Goal: Information Seeking & Learning: Find specific page/section

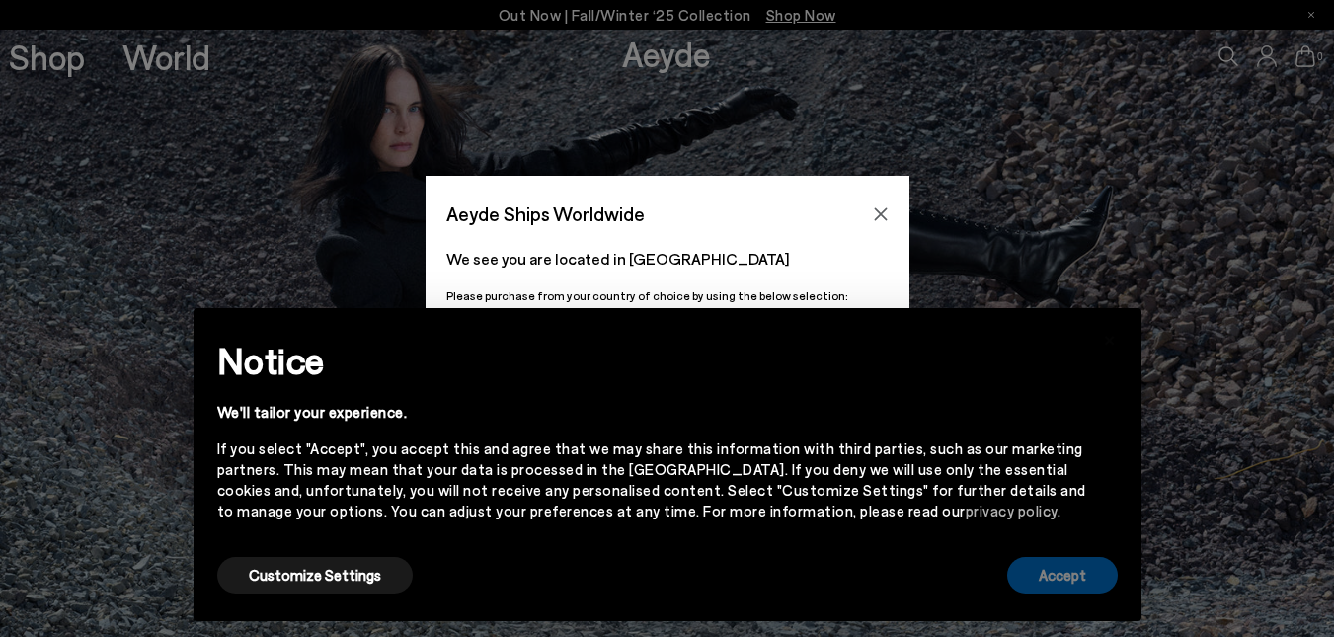
click at [1087, 576] on button "Accept" at bounding box center [1062, 575] width 111 height 37
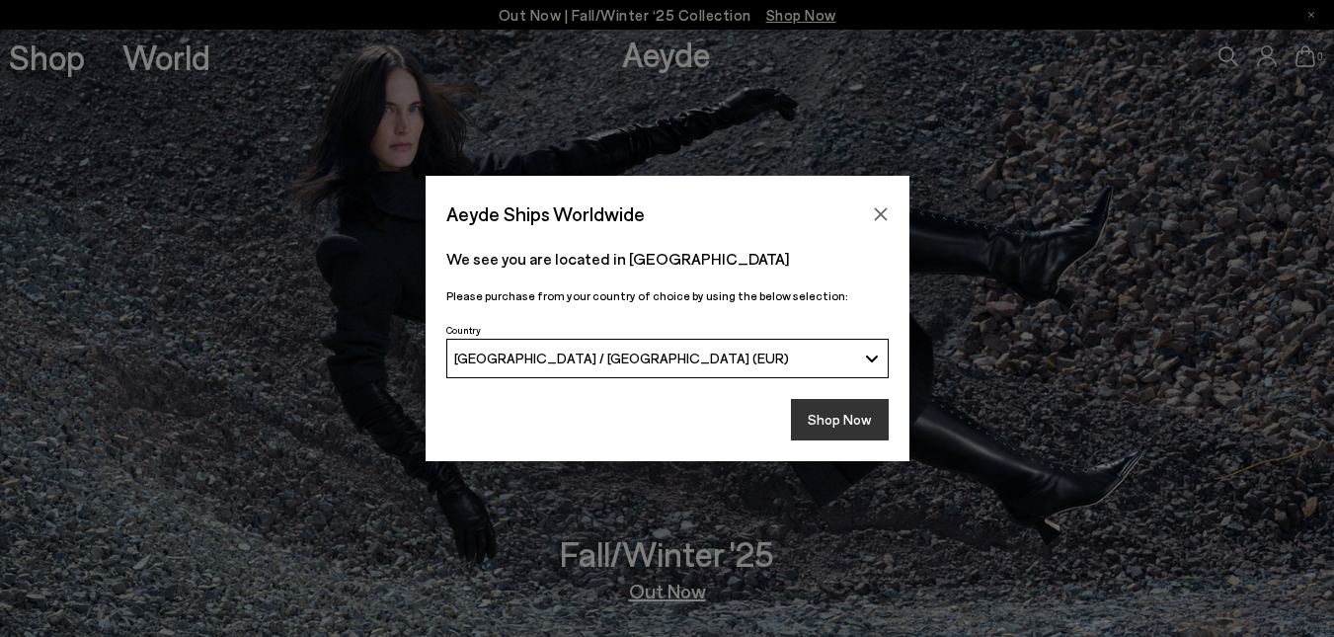
click at [840, 399] on button "Shop Now" at bounding box center [840, 419] width 98 height 41
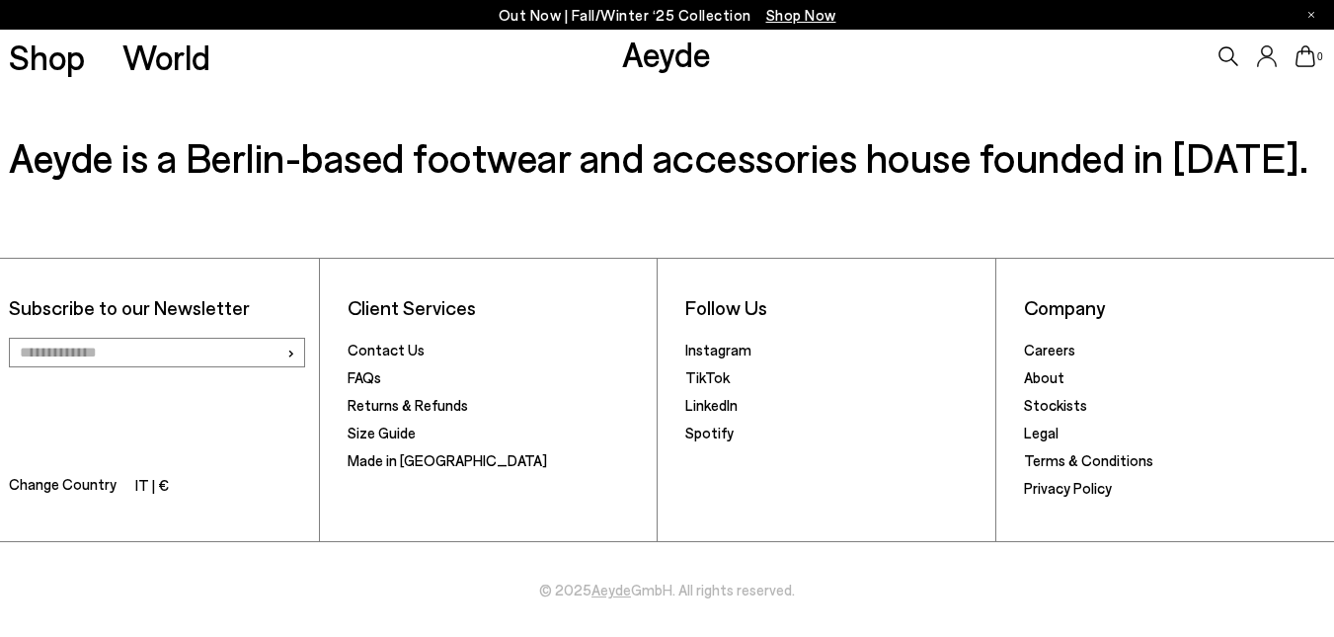
scroll to position [2966, 0]
click at [1230, 58] on icon at bounding box center [1229, 56] width 20 height 20
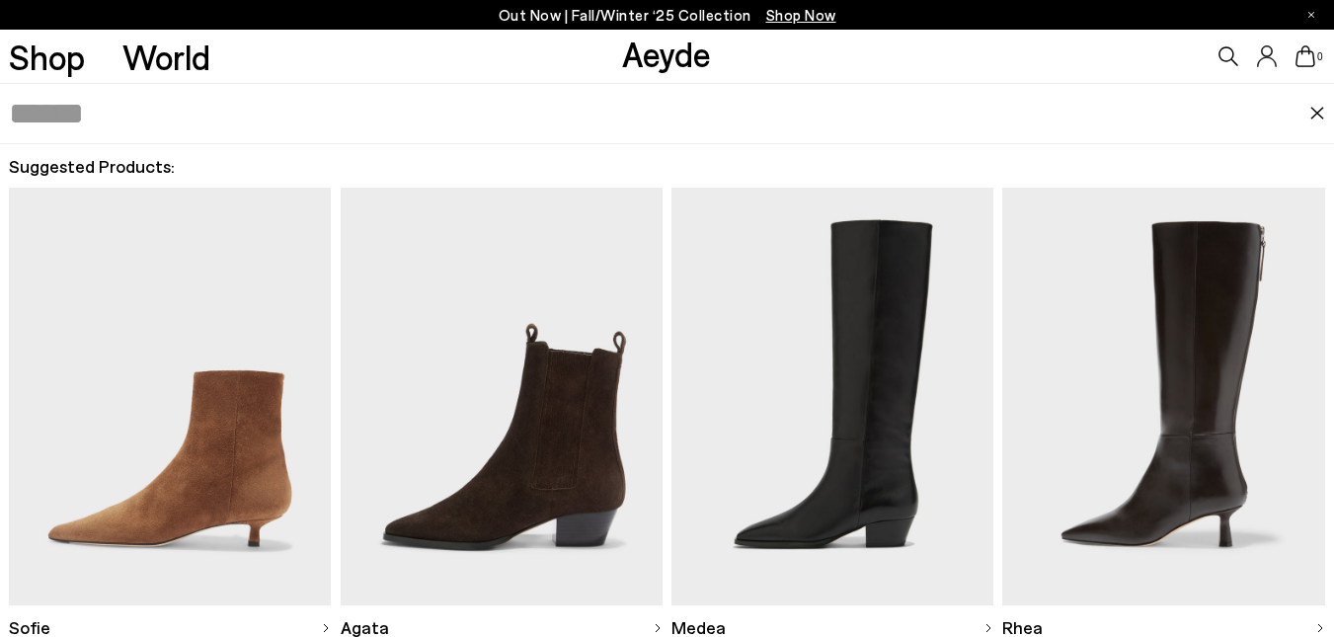
scroll to position [13, 0]
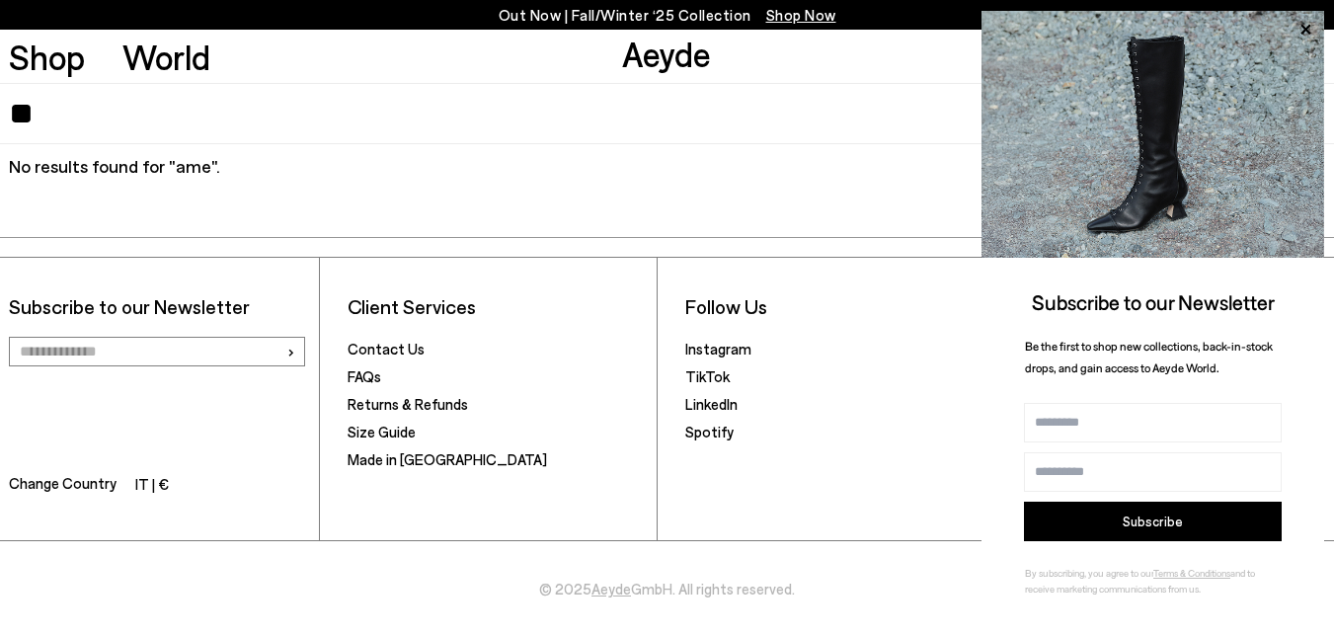
type input "*"
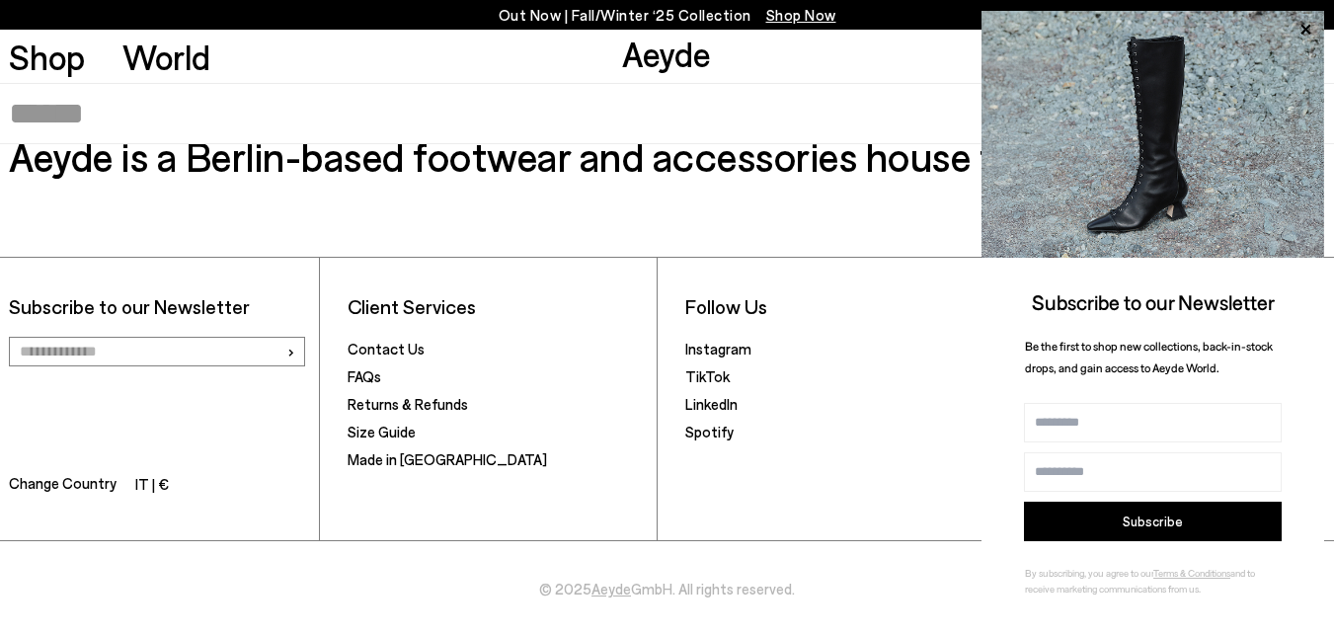
type input "*"
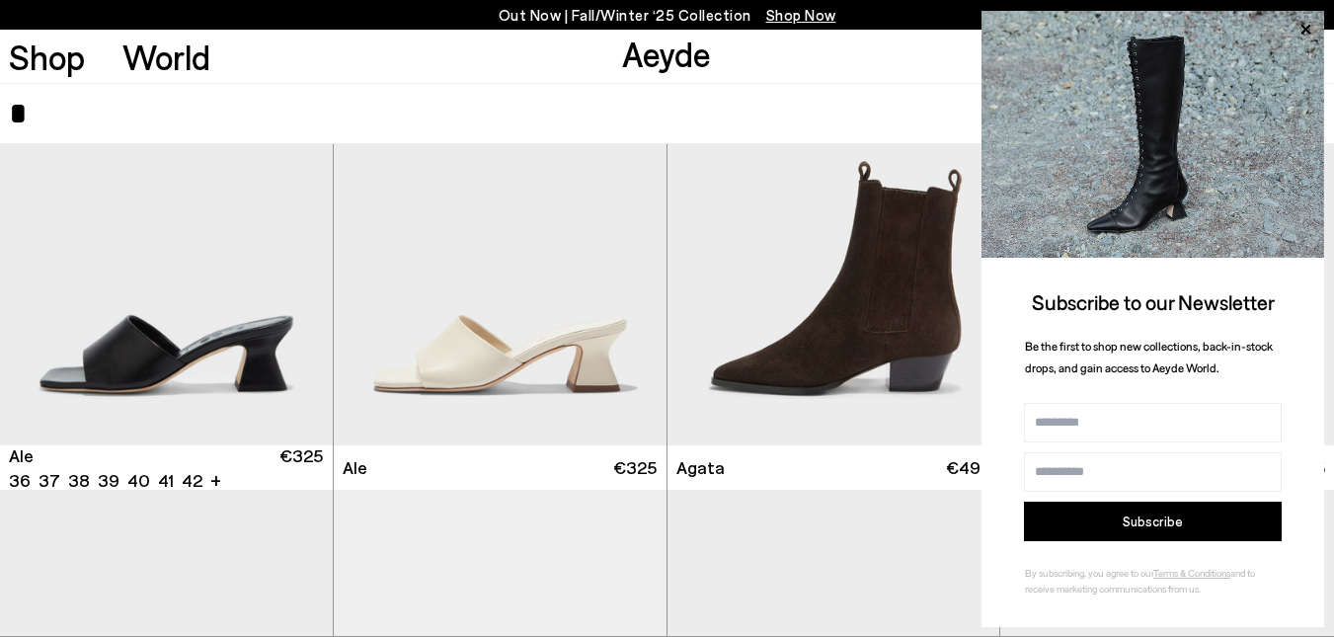
scroll to position [189, 0]
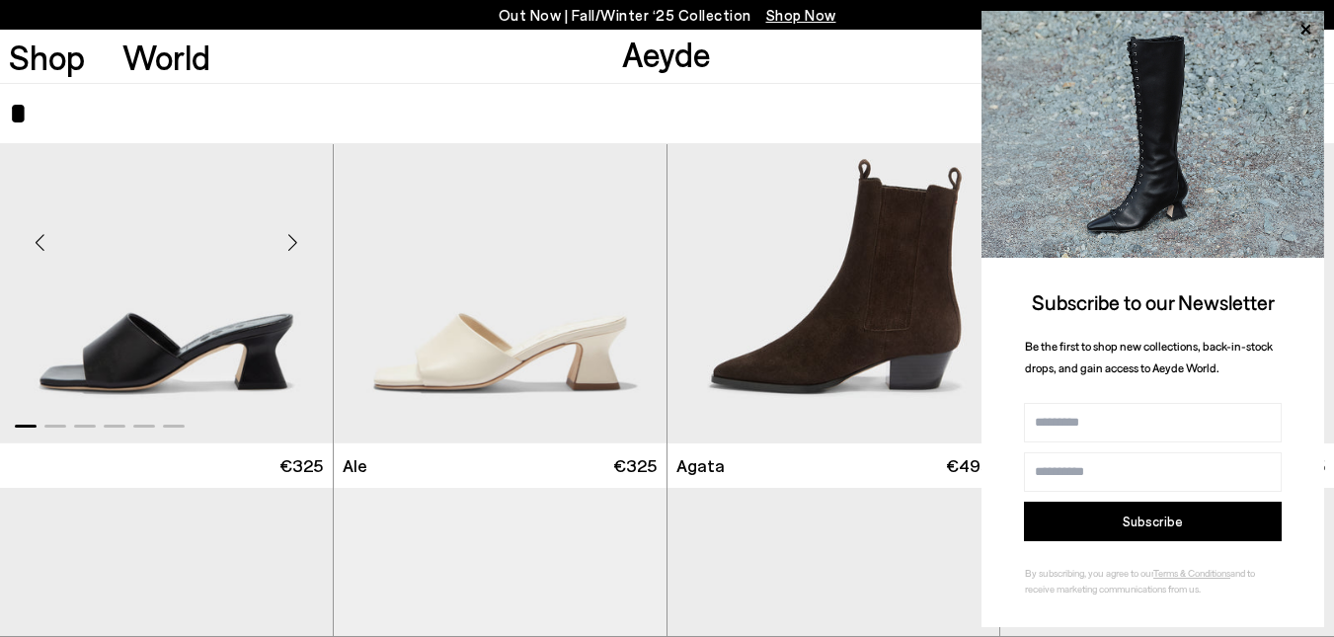
type input "*"
